Goal: Obtain resource: Download file/media

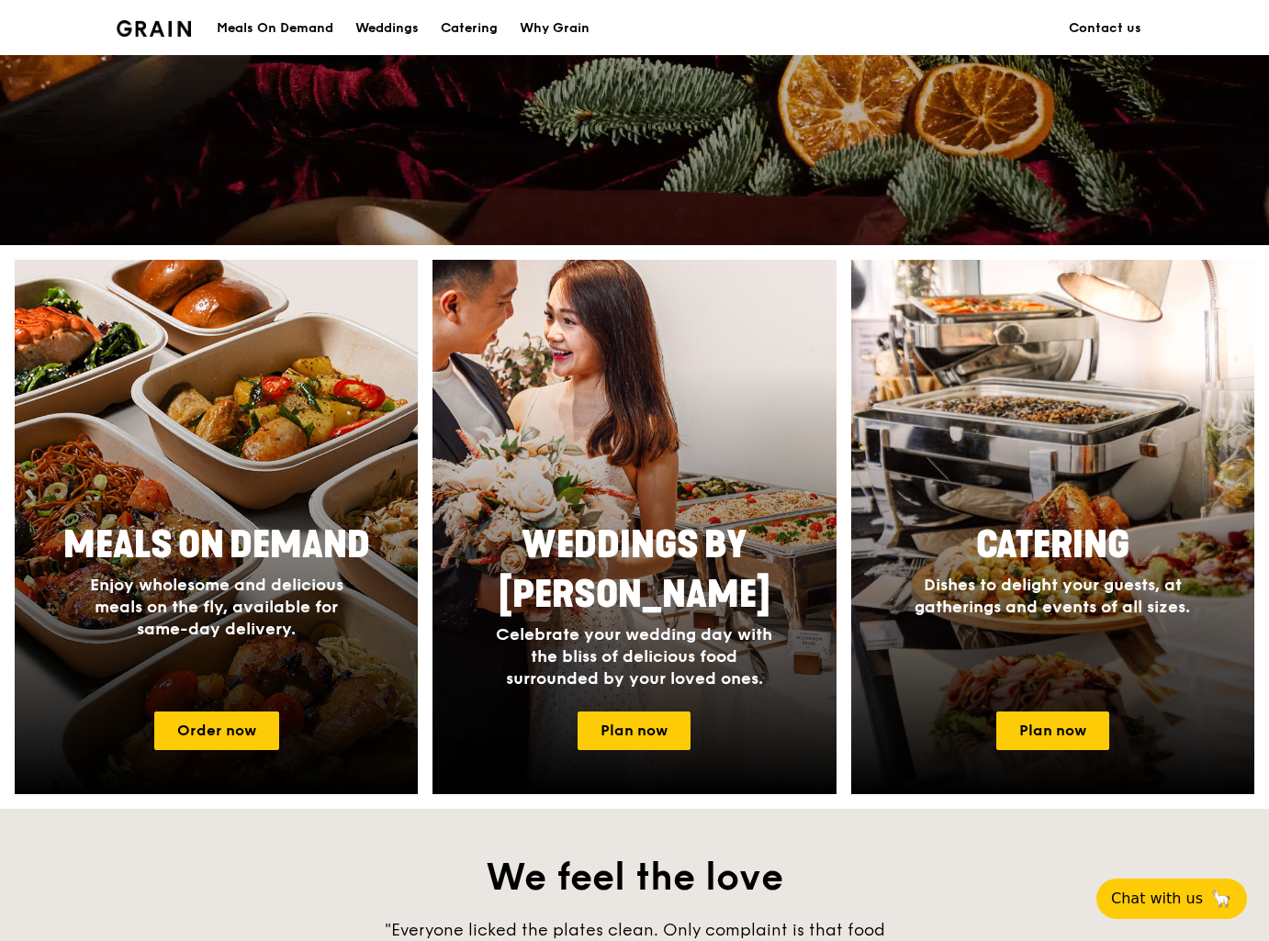
scroll to position [551, 0]
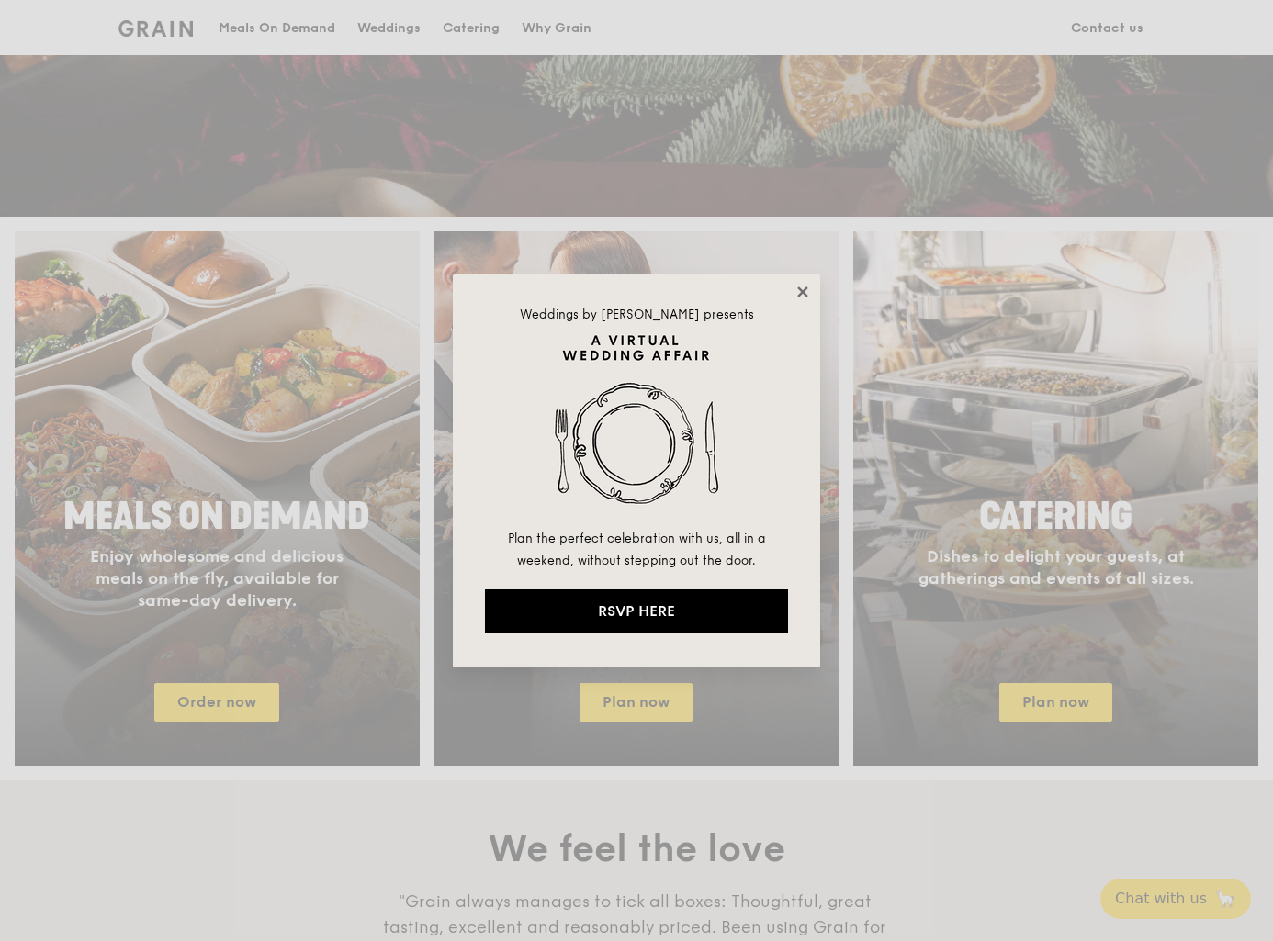
click at [801, 289] on icon at bounding box center [802, 292] width 10 height 10
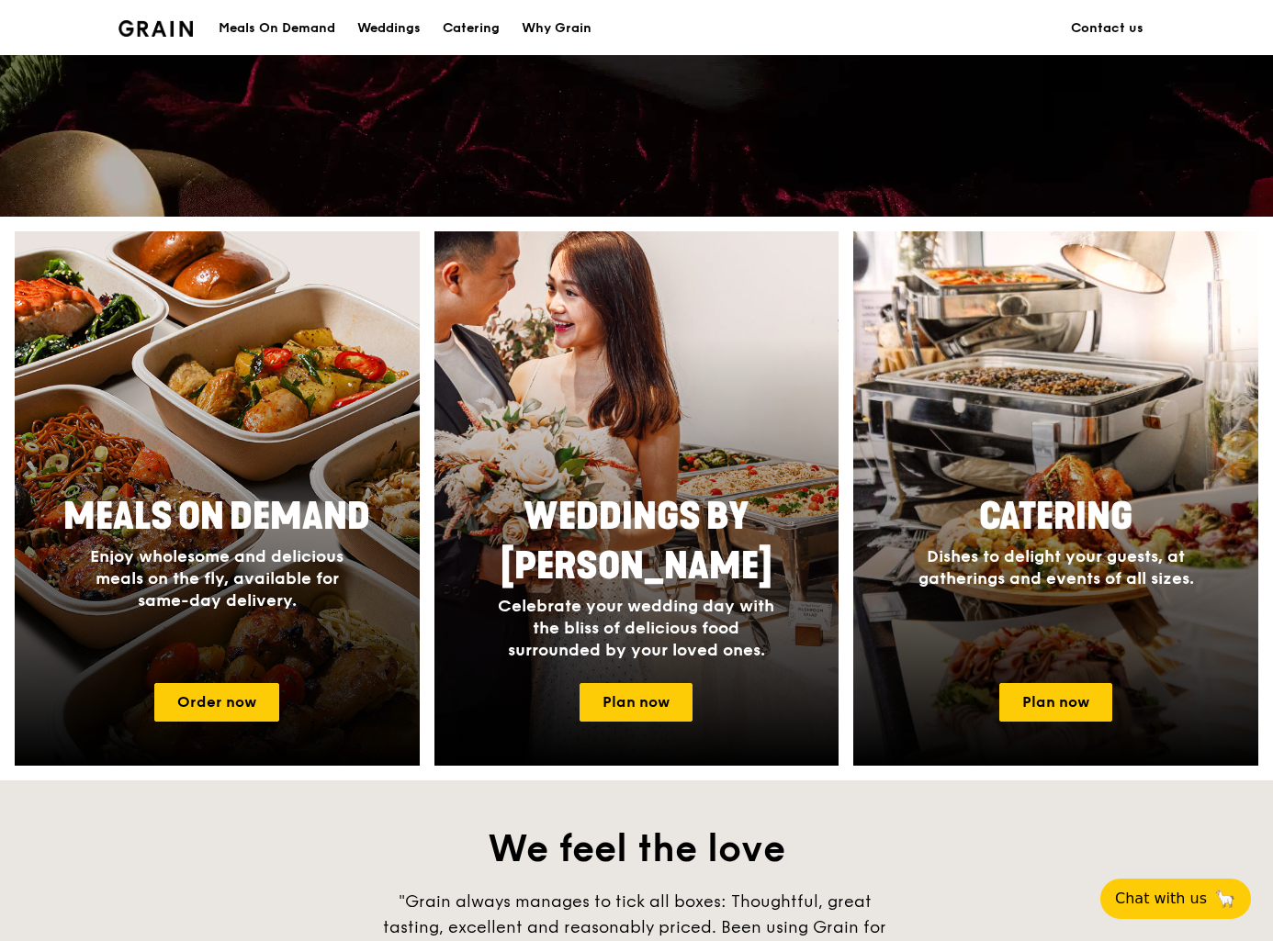
click at [286, 603] on body "A Virtual Wedding Affair Plan the perfect celebration with us, all in a weekend…" at bounding box center [636, 716] width 1273 height 2535
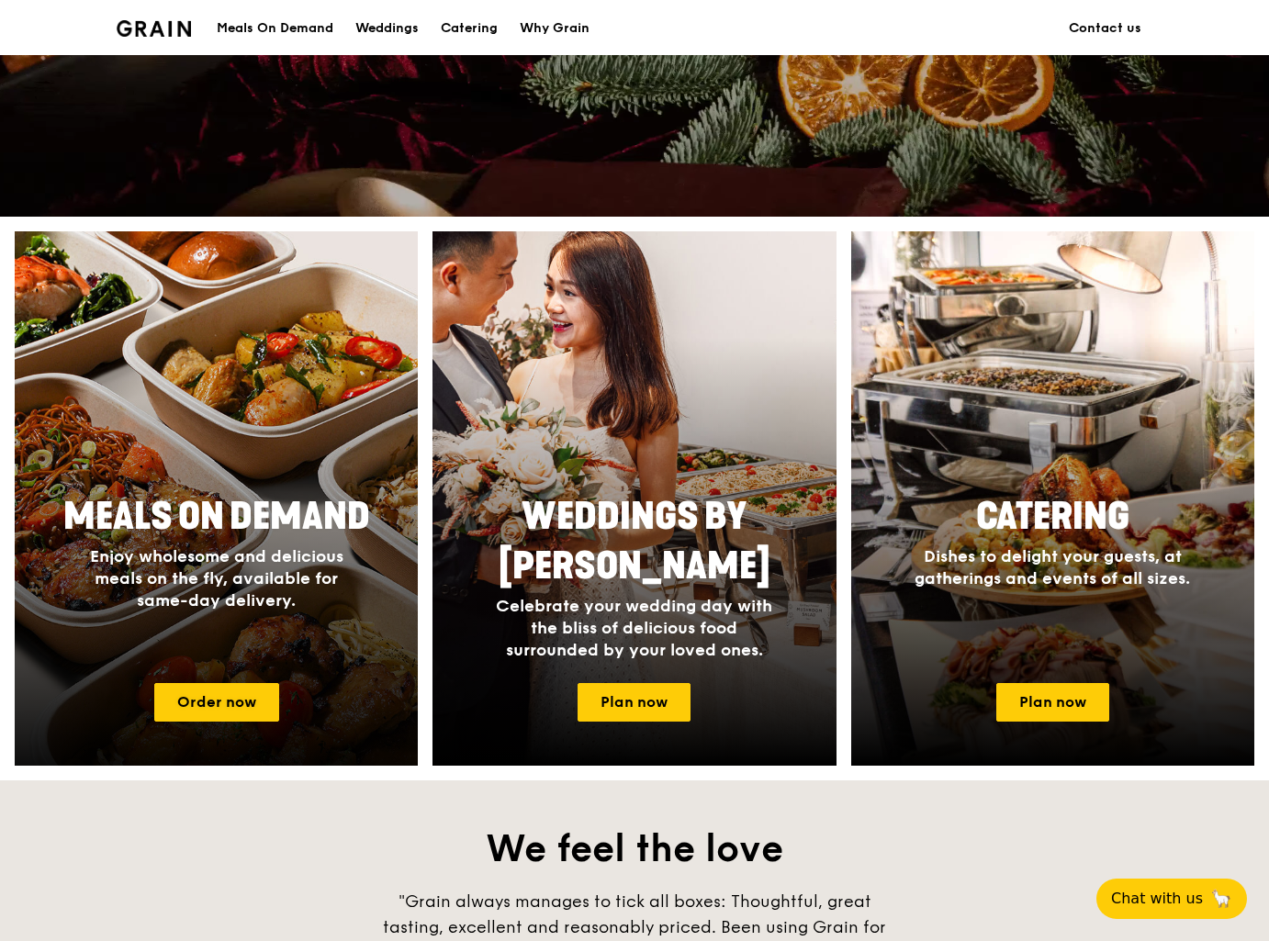
click at [268, 580] on span "Enjoy wholesome and delicious meals on the fly, available for same-day delivery." at bounding box center [216, 578] width 253 height 64
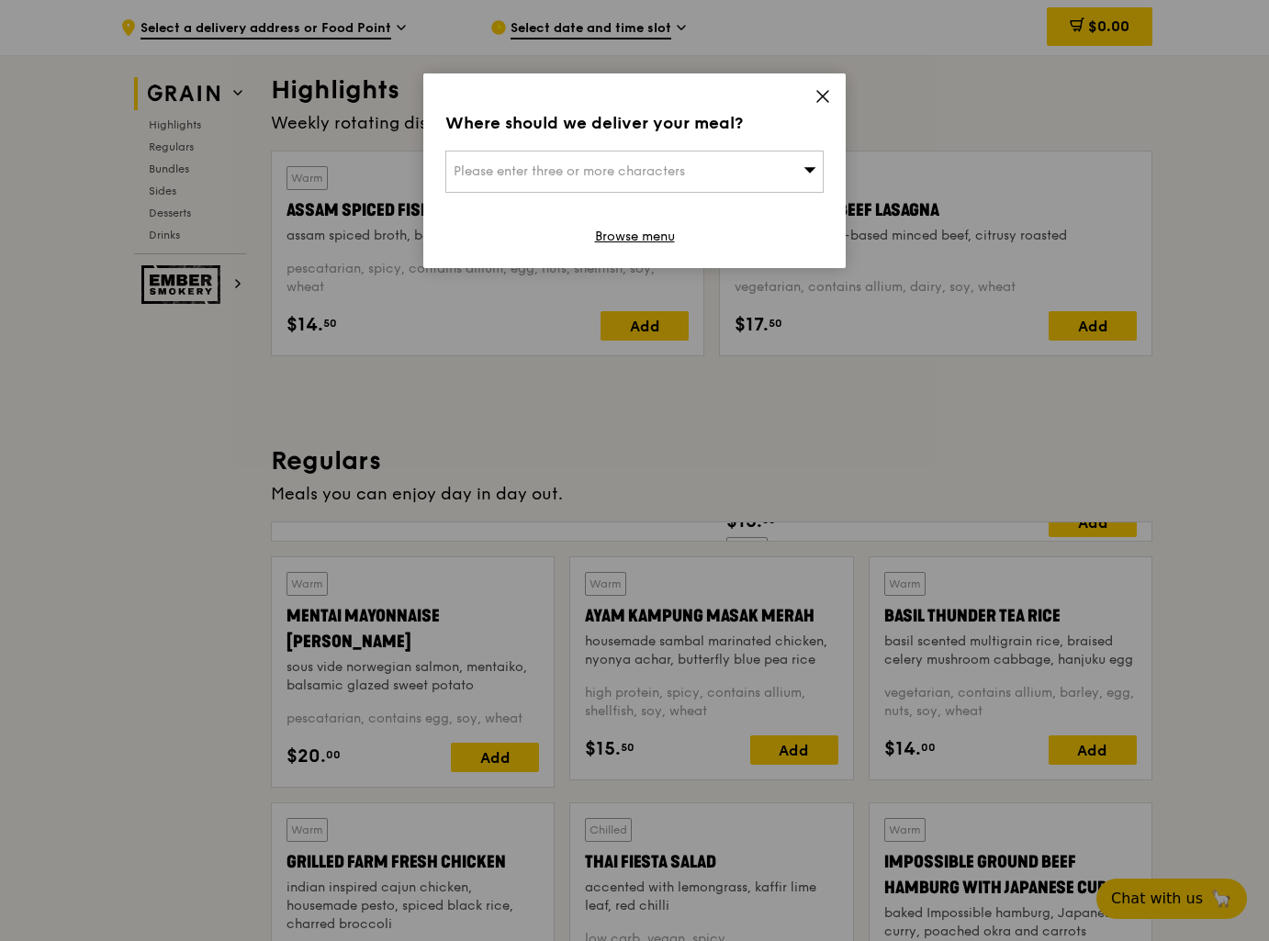
scroll to position [209, 0]
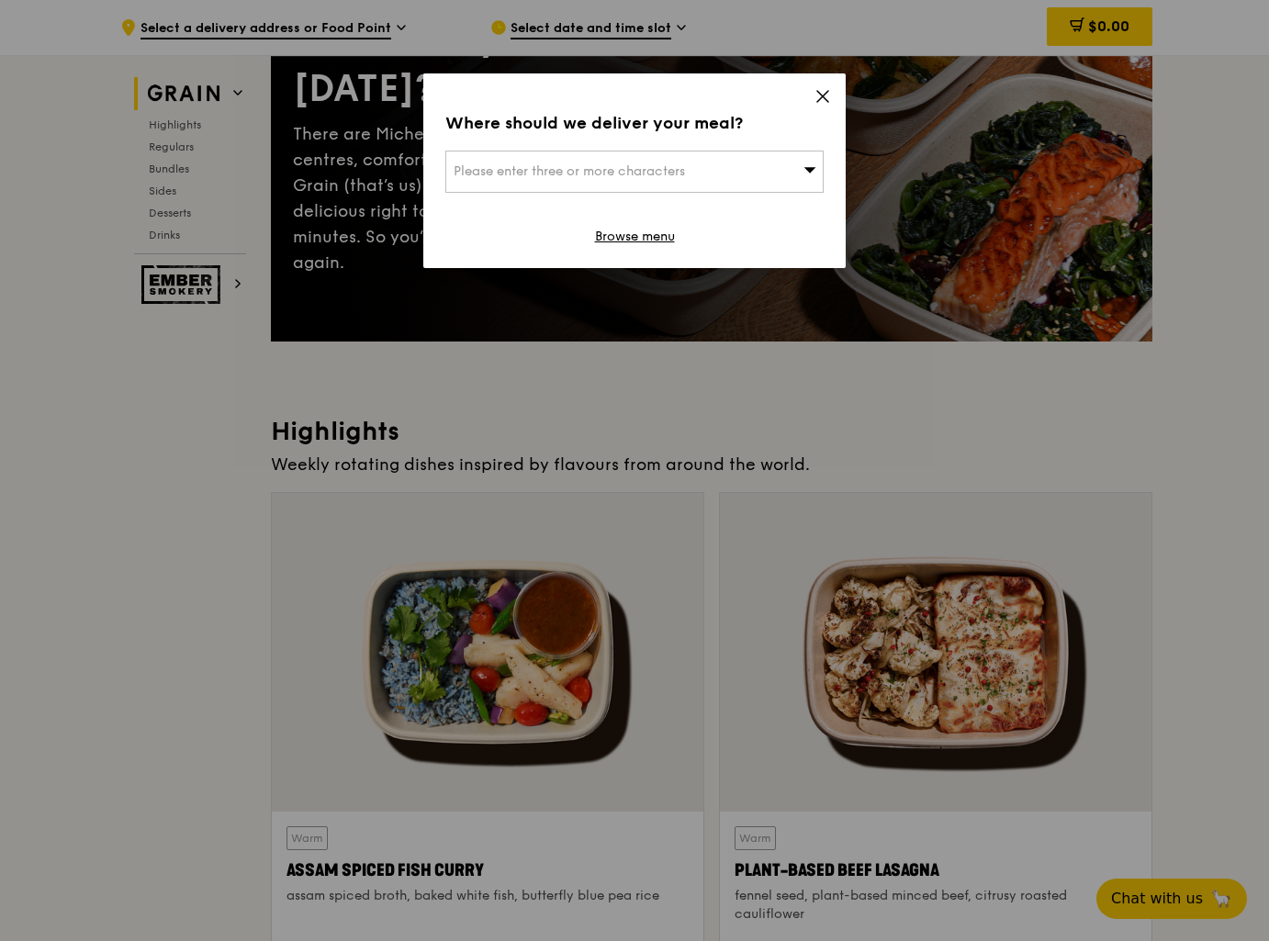
click at [827, 96] on icon at bounding box center [823, 96] width 17 height 17
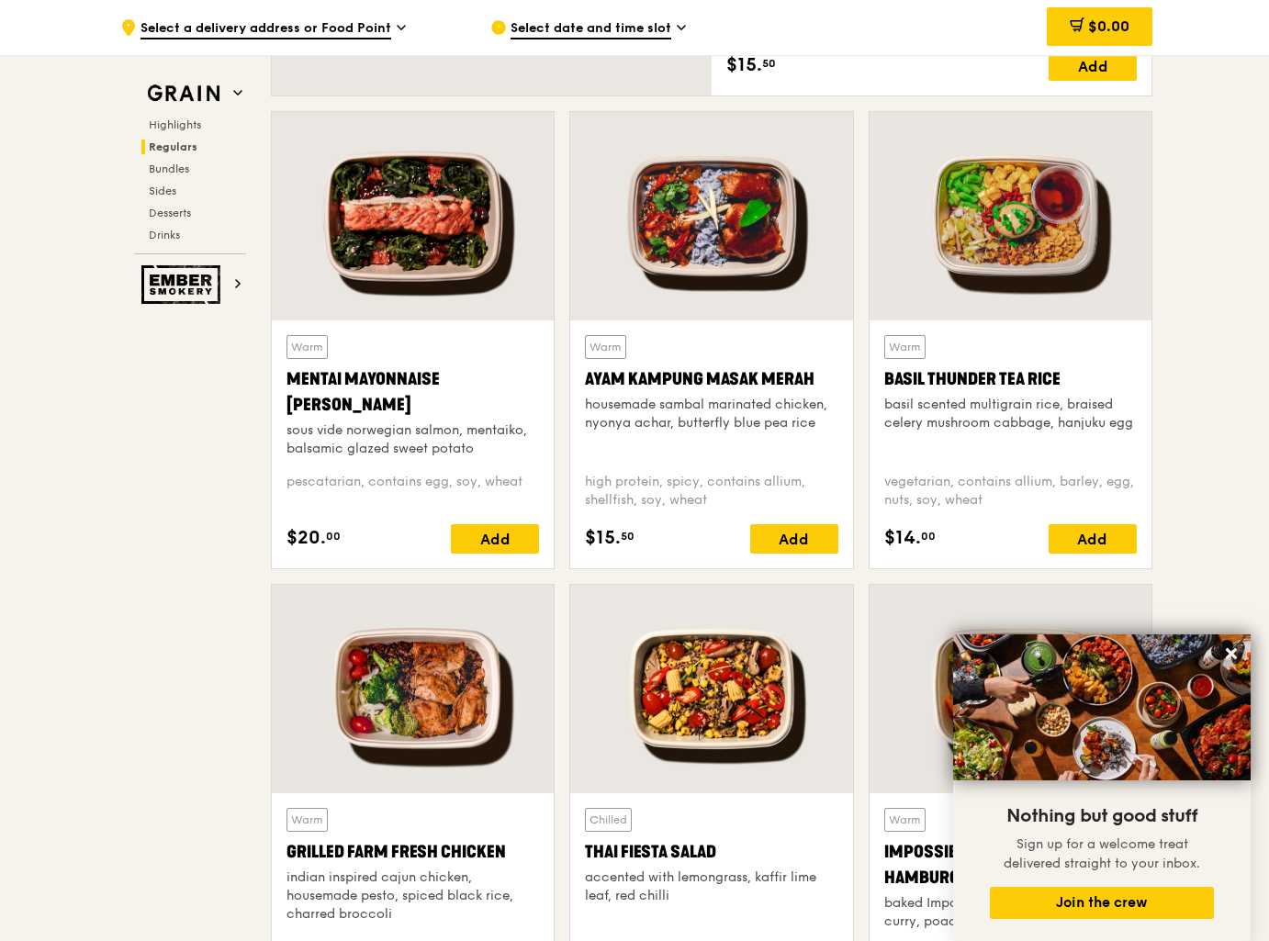
scroll to position [1954, 0]
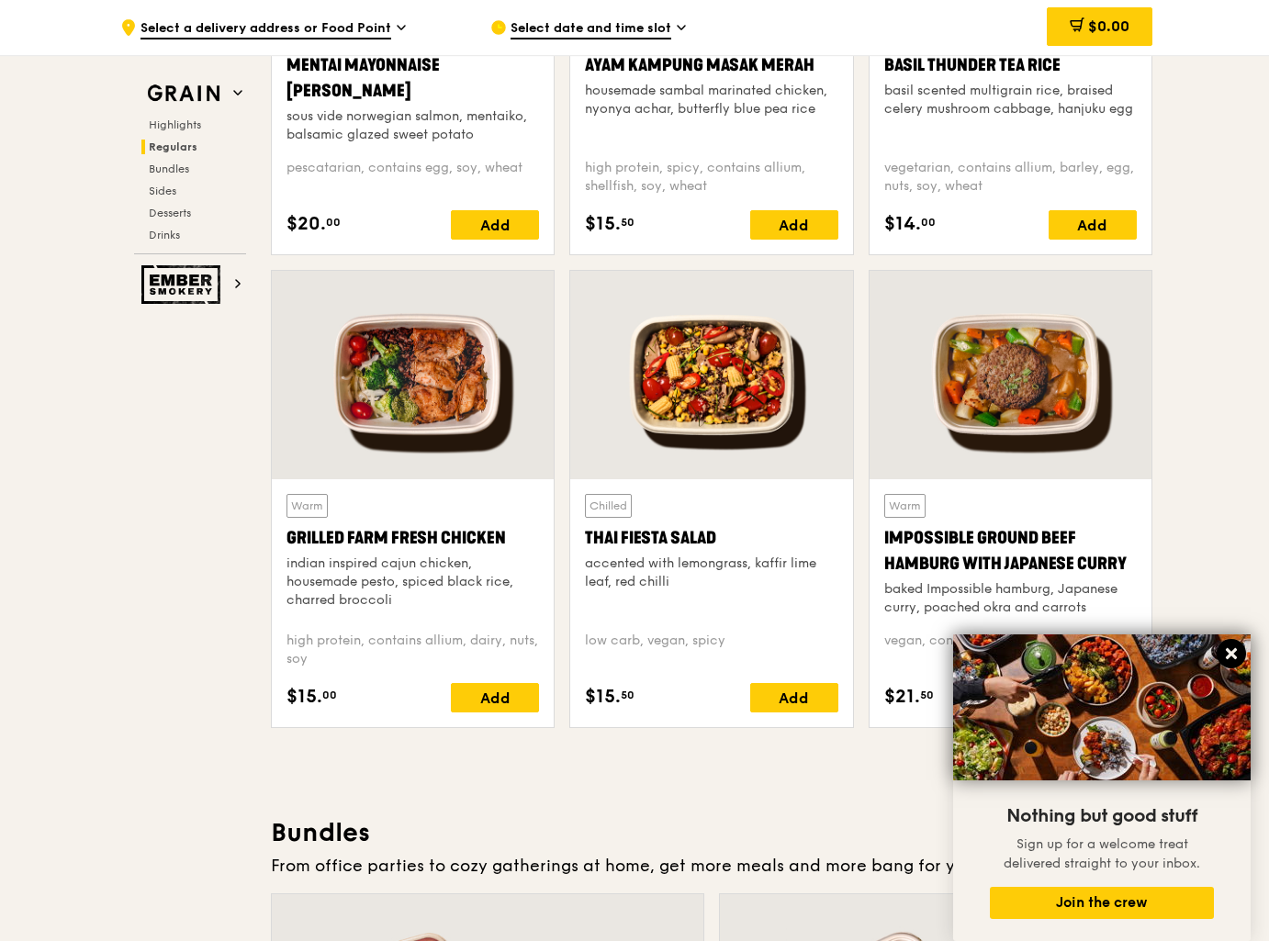
click at [1228, 646] on icon at bounding box center [1231, 654] width 17 height 17
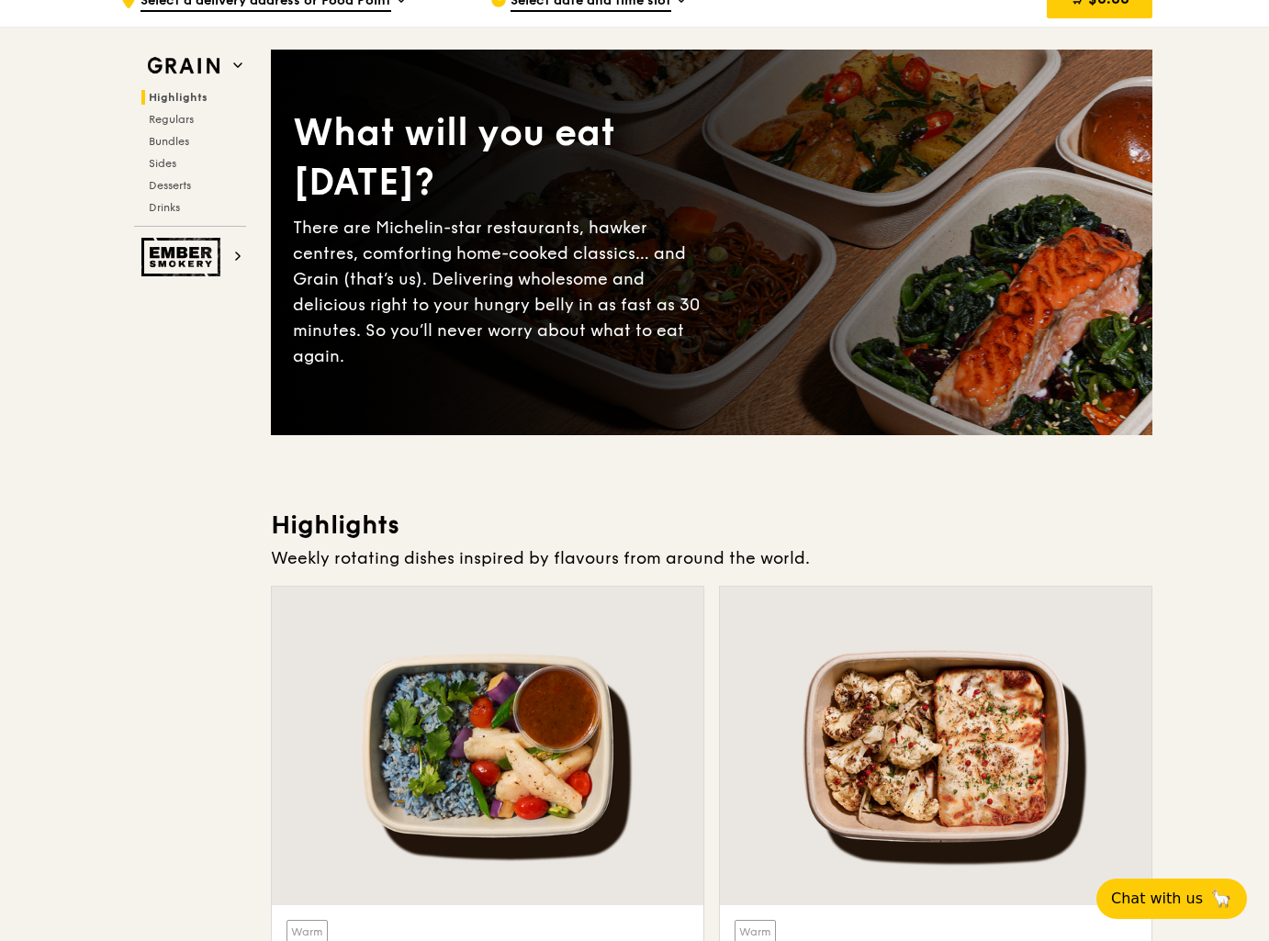
scroll to position [0, 0]
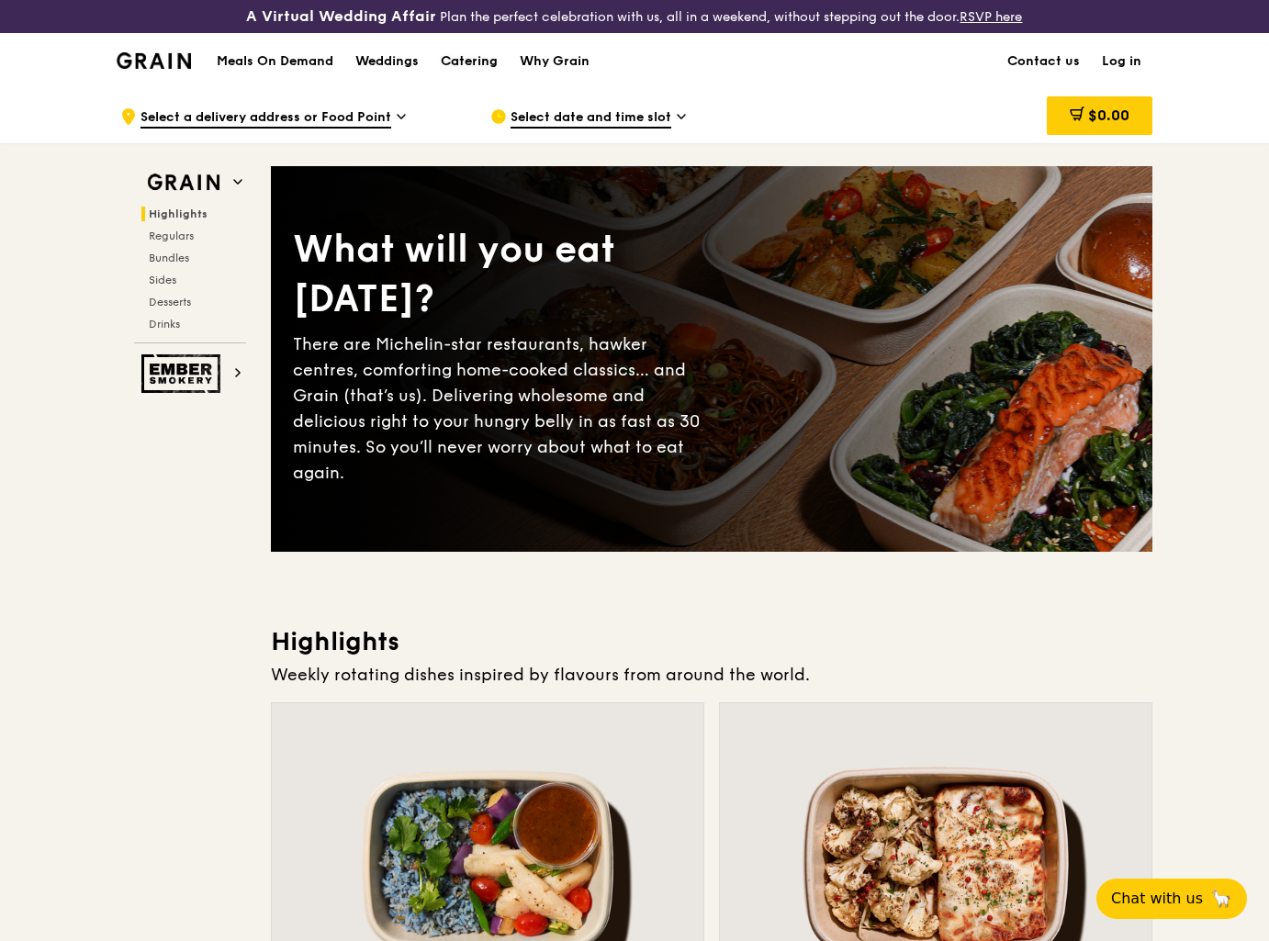
click at [474, 56] on div "Catering" at bounding box center [469, 61] width 57 height 55
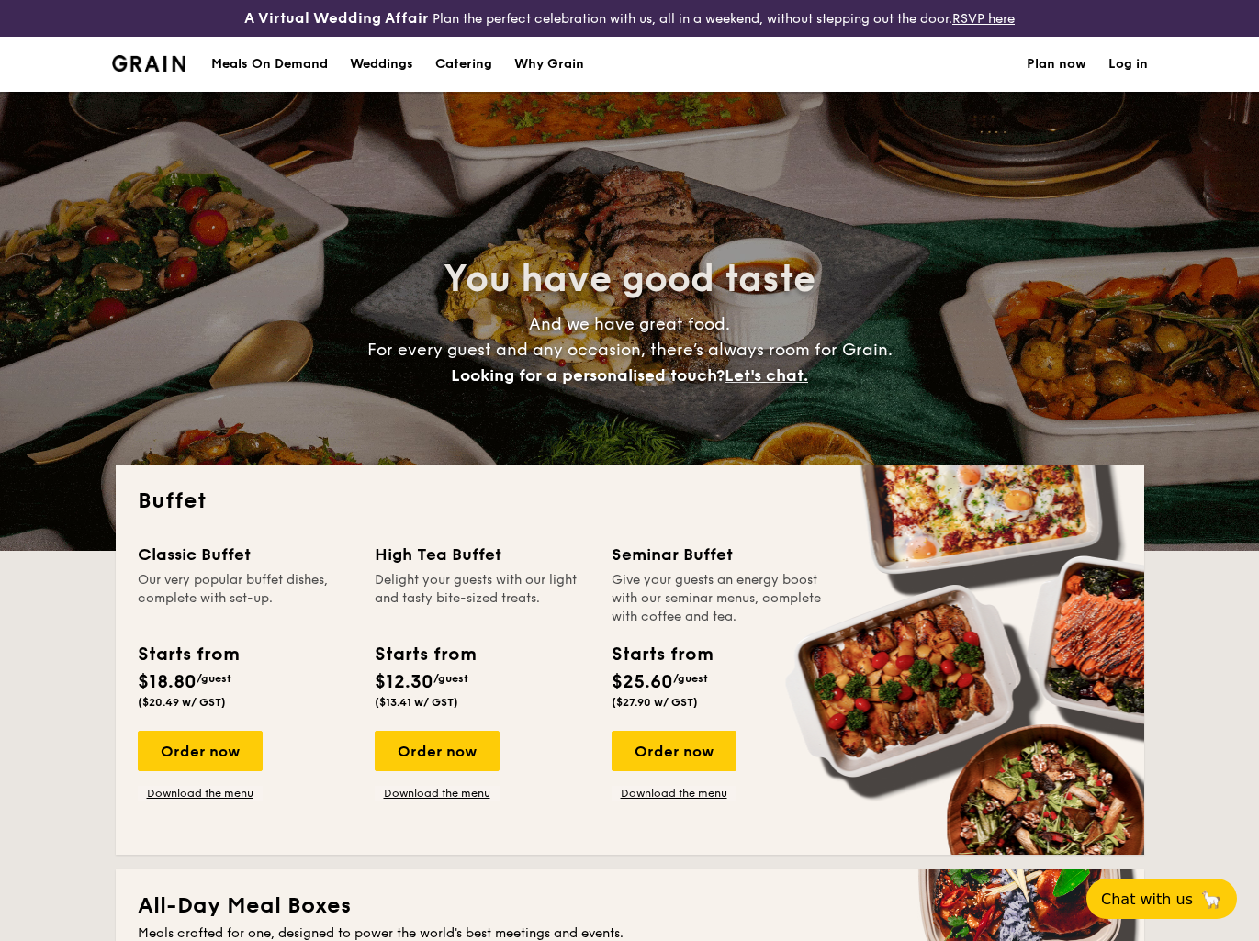
select select
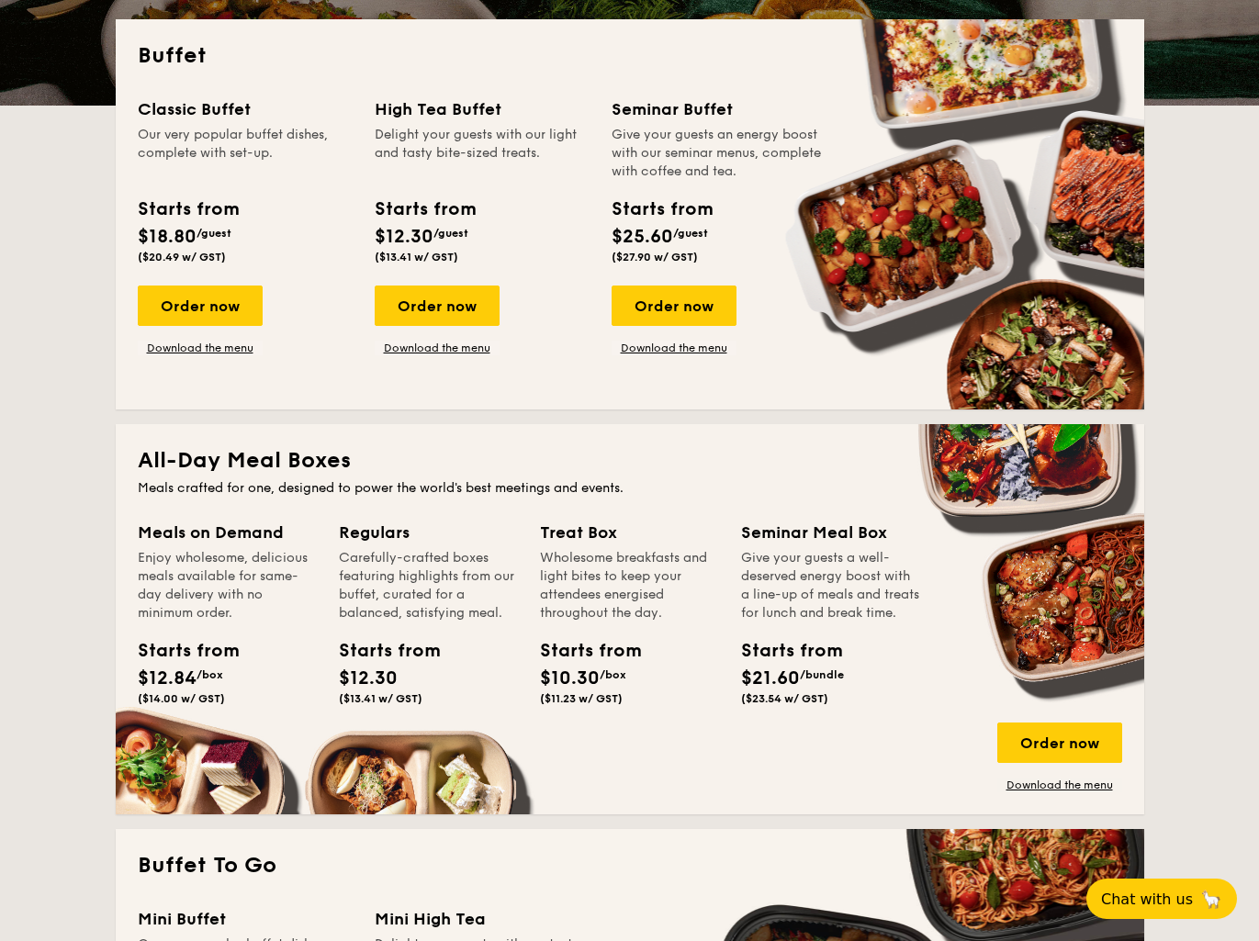
scroll to position [643, 0]
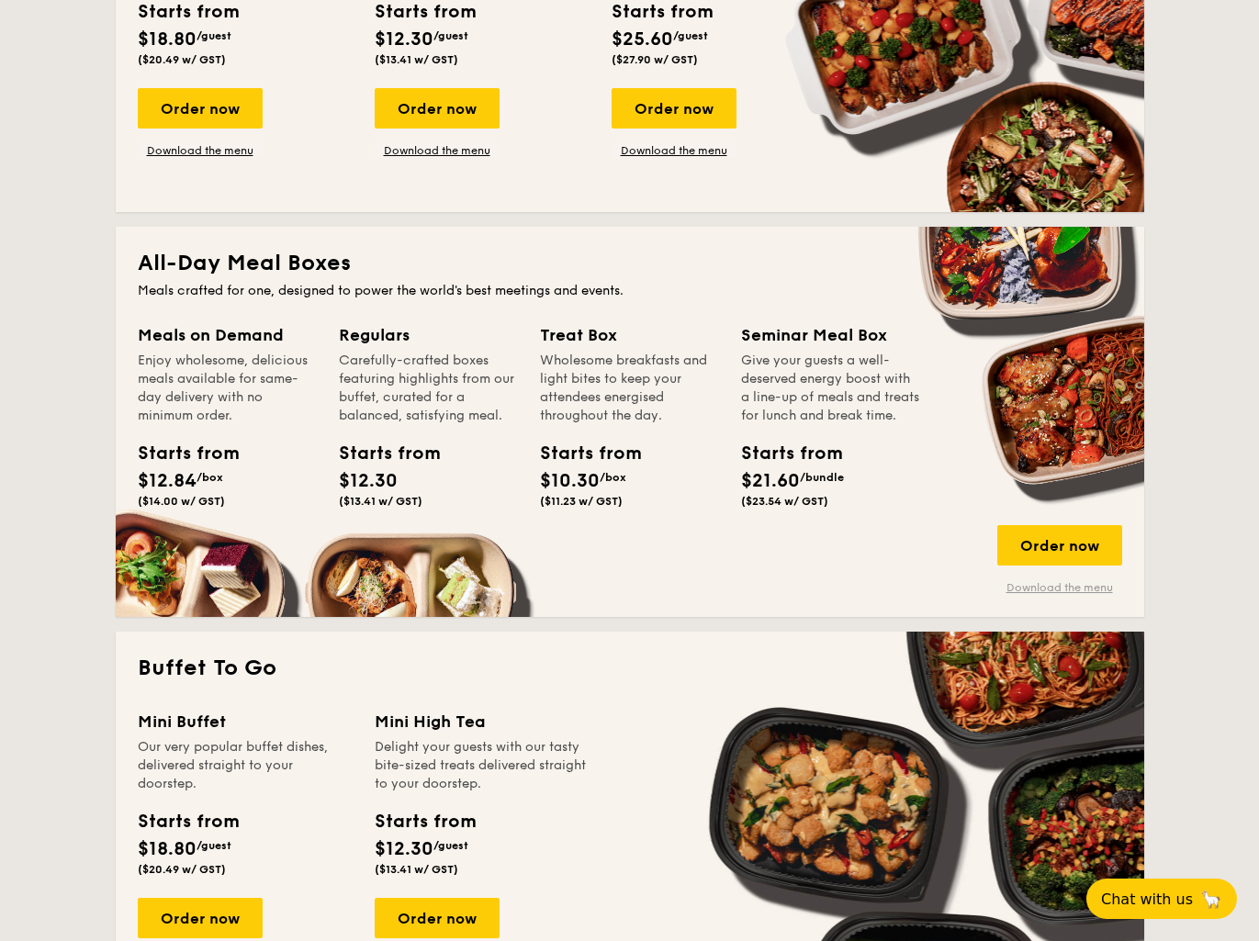
click at [1085, 587] on link "Download the menu" at bounding box center [1059, 587] width 125 height 15
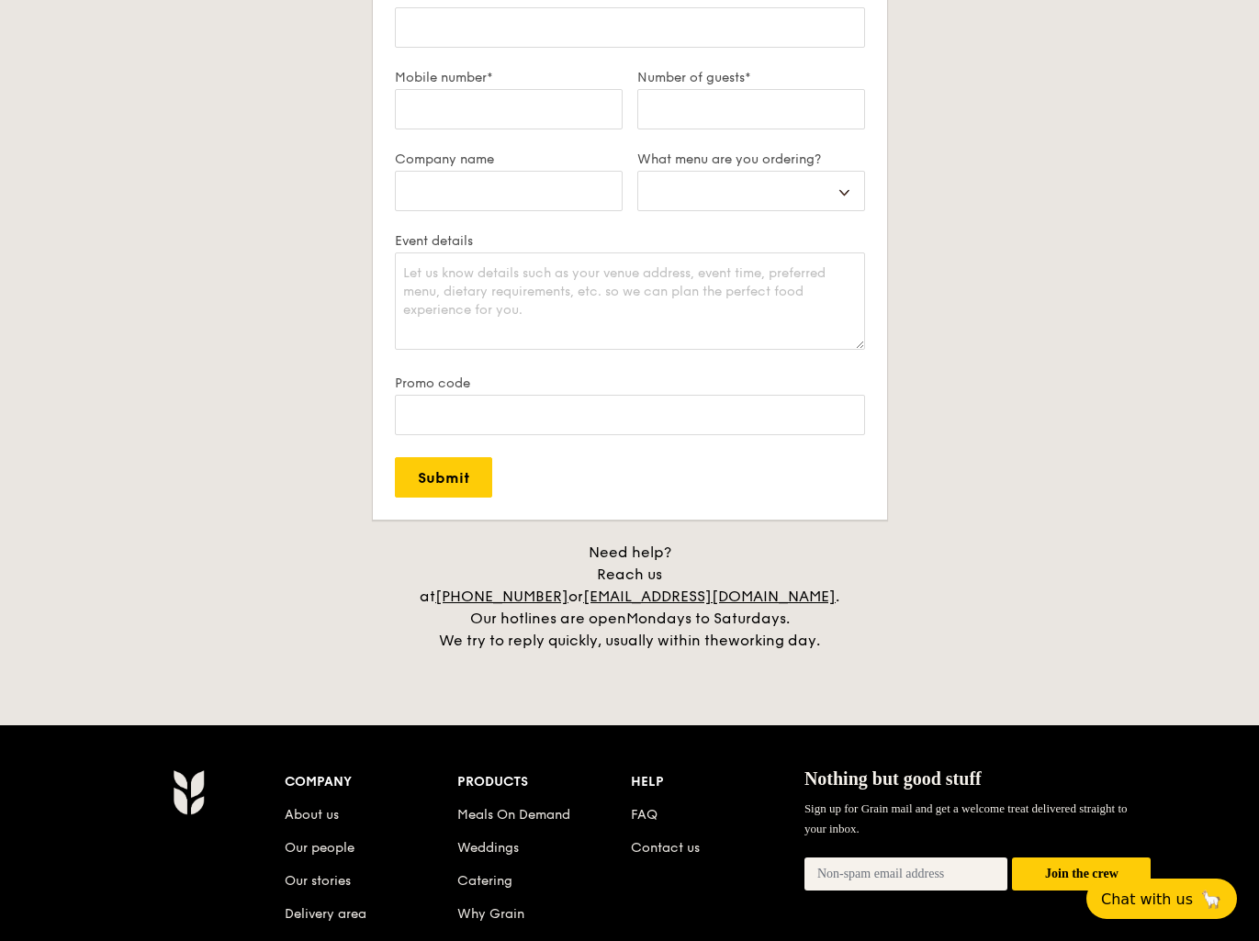
scroll to position [3704, 0]
